Goal: Check status: Check status

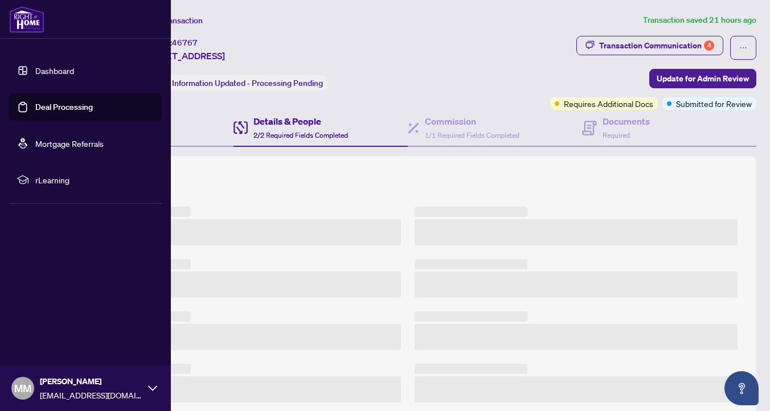
click at [44, 72] on link "Dashboard" at bounding box center [54, 70] width 39 height 10
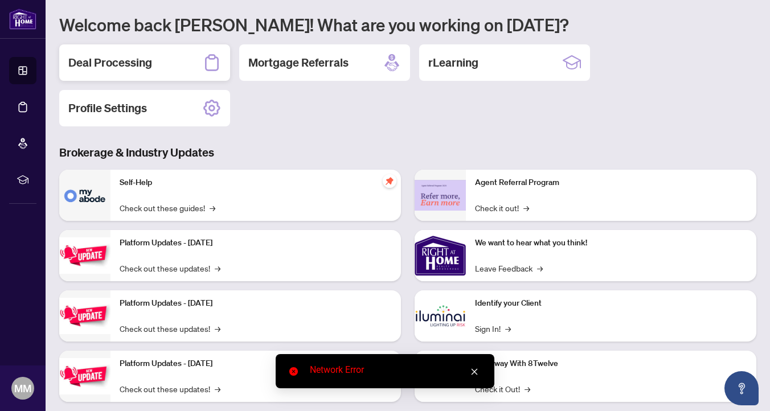
click at [121, 63] on h2 "Deal Processing" at bounding box center [110, 63] width 84 height 16
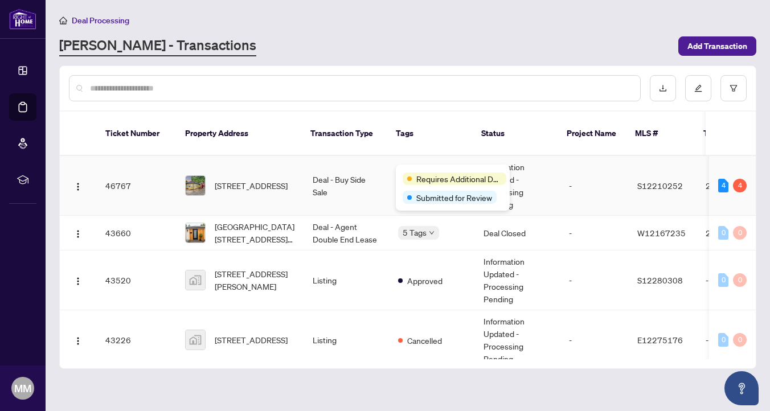
click at [410, 170] on div "Requires Additional Docs Submitted for Review" at bounding box center [453, 188] width 114 height 46
click at [419, 180] on span "Requires Additional Docs" at bounding box center [458, 178] width 85 height 13
click at [224, 179] on span "[STREET_ADDRESS]" at bounding box center [251, 185] width 73 height 13
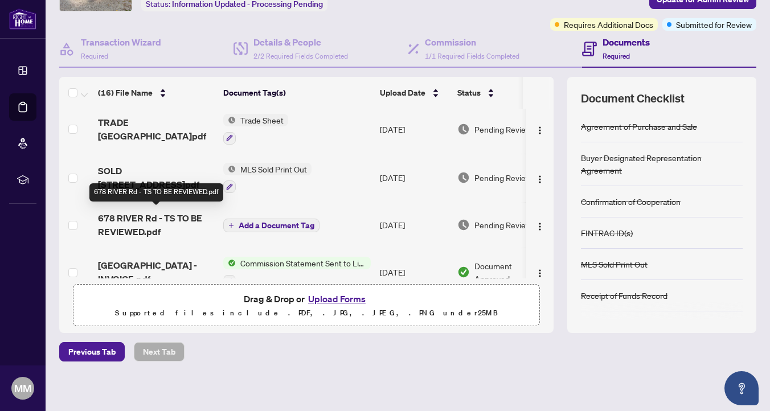
click at [146, 218] on span "678 RIVER Rd - TS TO BE REVIEWED.pdf" at bounding box center [156, 224] width 116 height 27
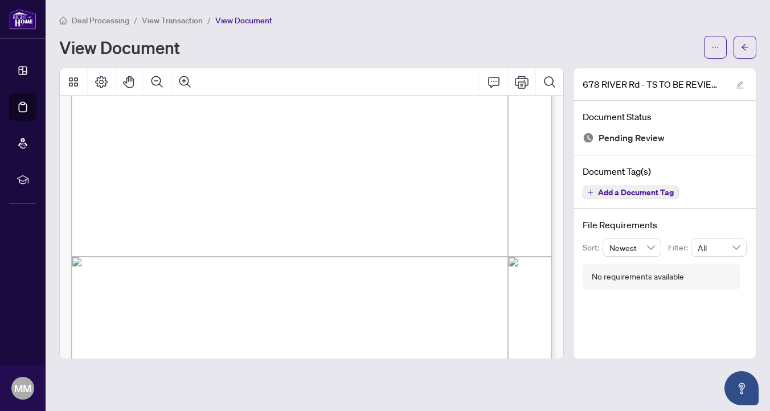
scroll to position [292, 0]
